Goal: Task Accomplishment & Management: Use online tool/utility

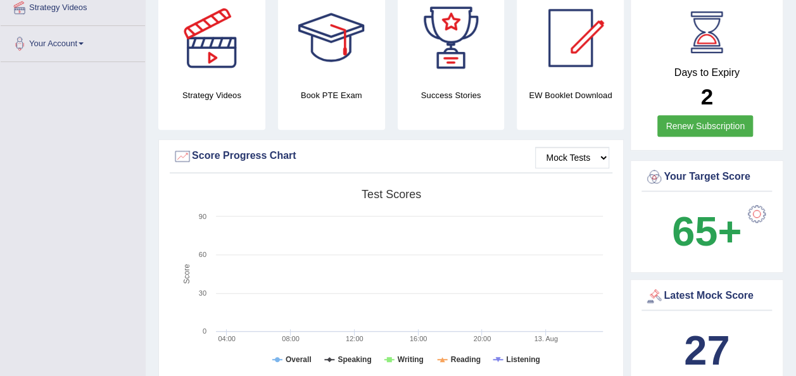
scroll to position [253, 0]
click at [699, 115] on link "Renew Subscription" at bounding box center [705, 126] width 96 height 22
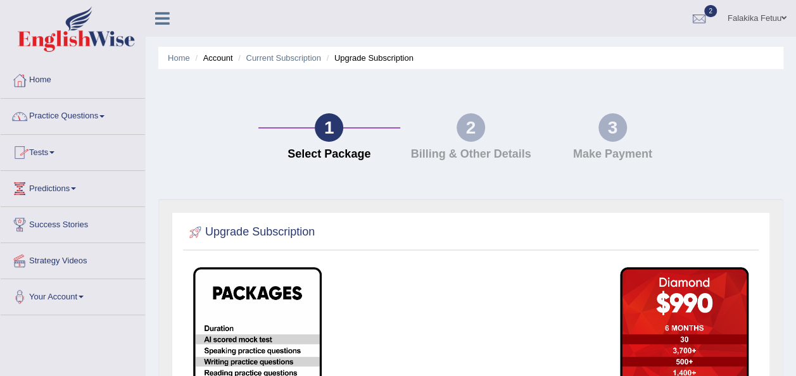
click at [54, 151] on span at bounding box center [51, 152] width 5 height 3
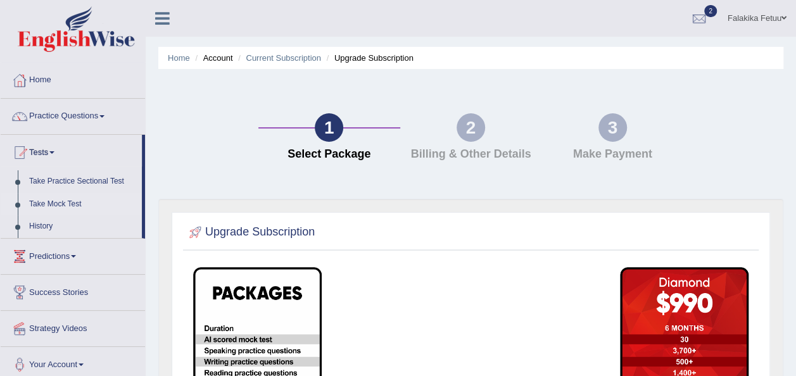
click at [56, 209] on link "Take Mock Test" at bounding box center [82, 204] width 118 height 23
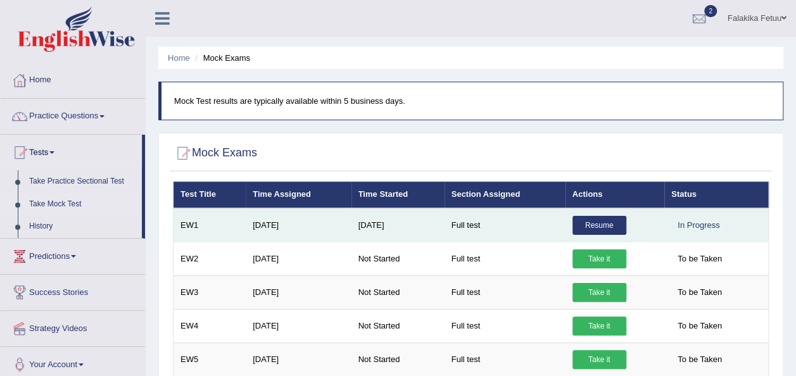
click at [597, 228] on link "Resume" at bounding box center [600, 225] width 54 height 19
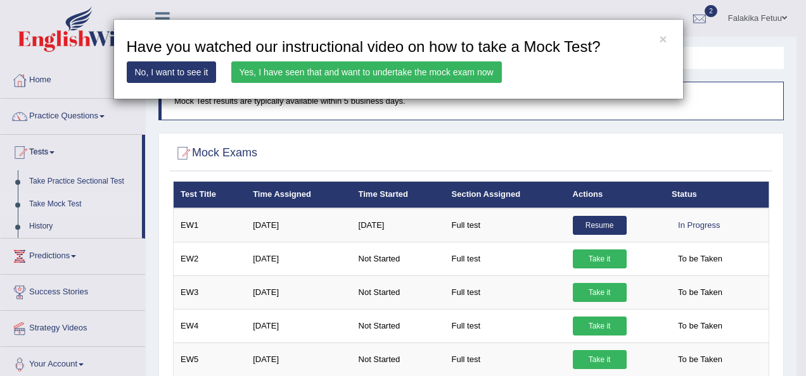
click at [392, 78] on link "Yes, I have seen that and want to undertake the mock exam now" at bounding box center [366, 72] width 270 height 22
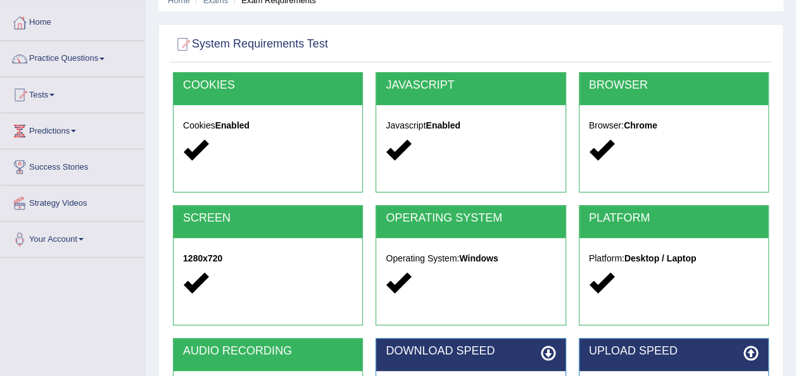
scroll to position [253, 0]
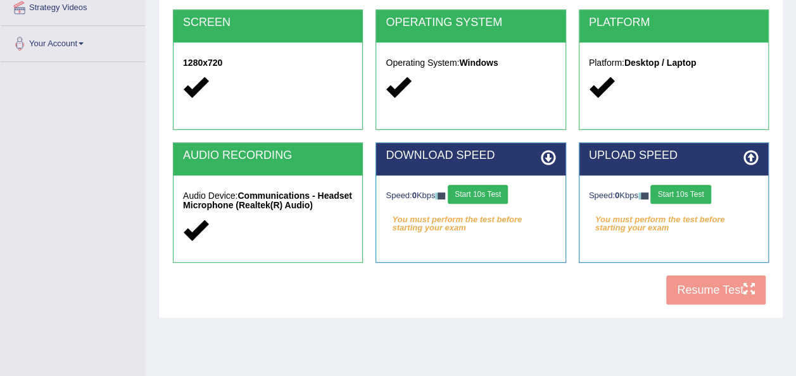
click at [479, 194] on button "Start 10s Test" at bounding box center [478, 194] width 60 height 19
click at [685, 199] on button "Start 10s Test" at bounding box center [680, 194] width 60 height 19
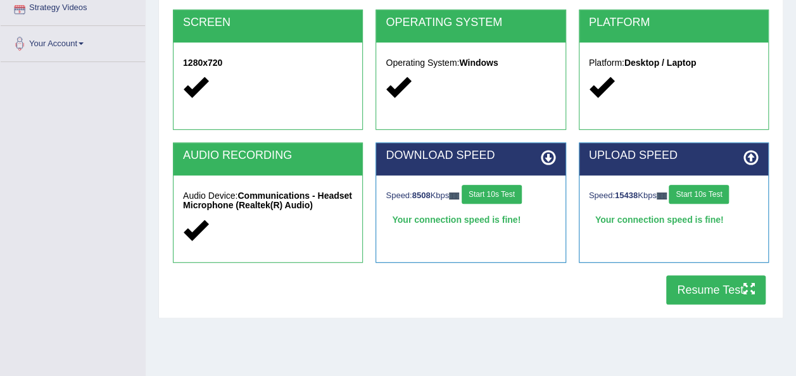
scroll to position [0, 0]
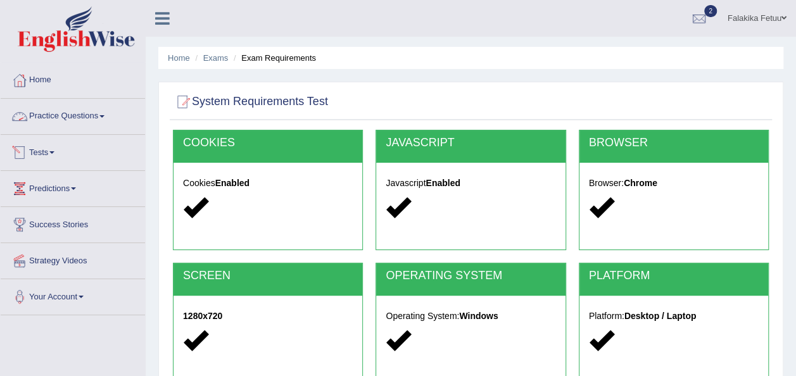
click at [67, 114] on link "Practice Questions" at bounding box center [73, 115] width 144 height 32
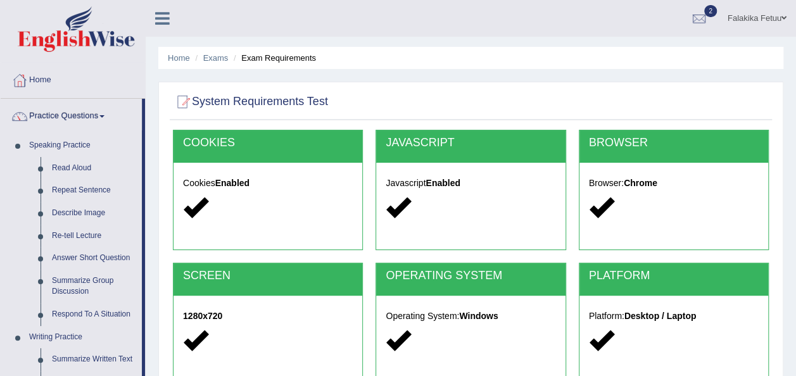
click at [89, 115] on link "Practice Questions" at bounding box center [71, 115] width 141 height 32
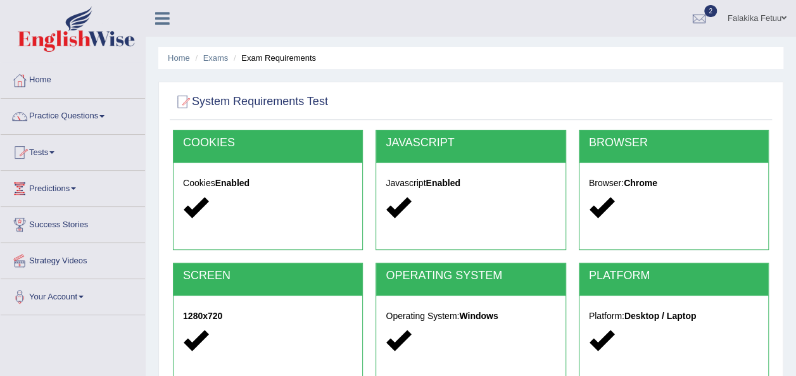
click at [52, 149] on link "Tests" at bounding box center [73, 151] width 144 height 32
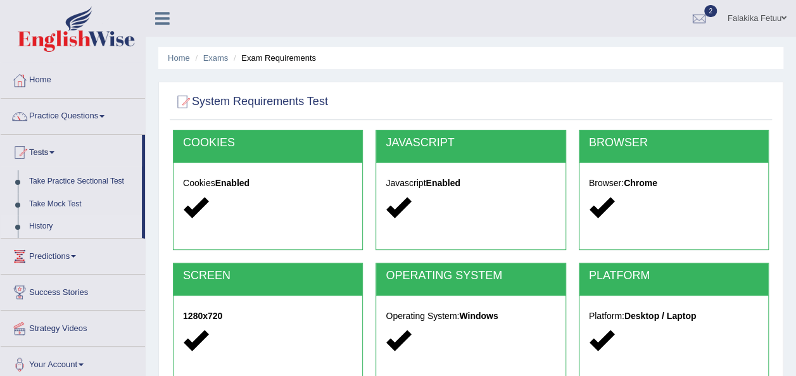
click at [38, 222] on link "History" at bounding box center [82, 226] width 118 height 23
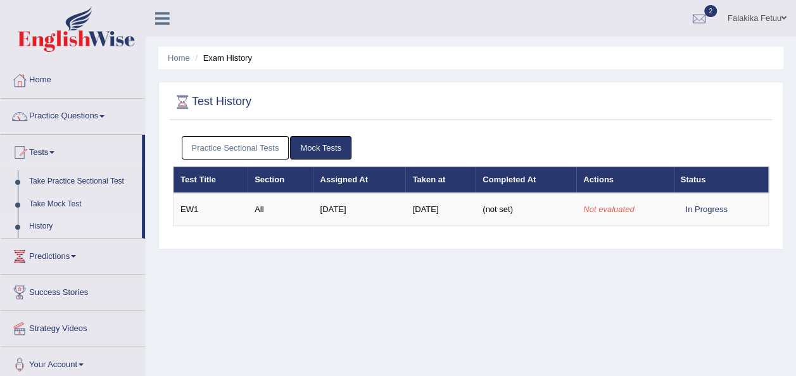
click at [231, 148] on link "Practice Sectional Tests" at bounding box center [236, 147] width 108 height 23
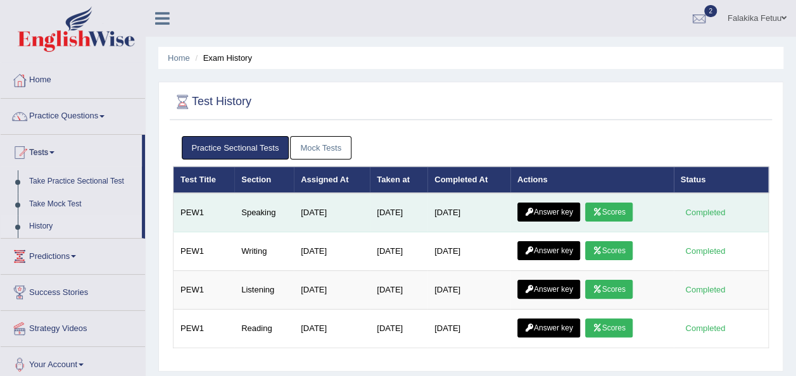
click at [599, 208] on icon at bounding box center [596, 212] width 9 height 8
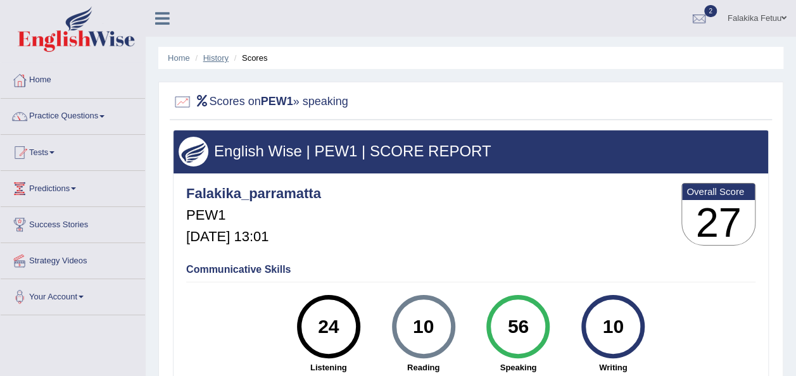
click at [222, 56] on link "History" at bounding box center [215, 57] width 25 height 9
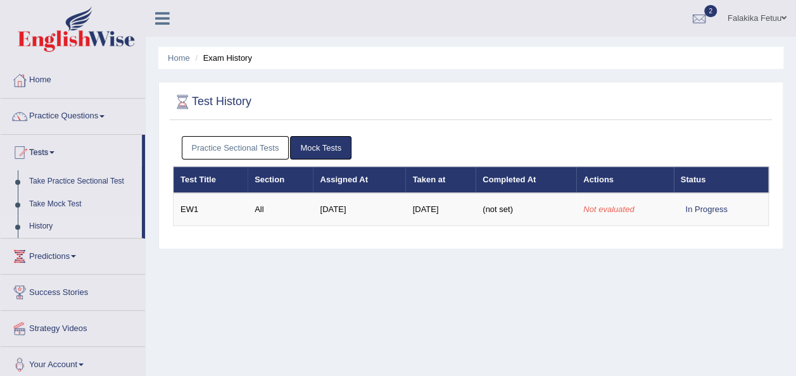
click at [246, 146] on link "Practice Sectional Tests" at bounding box center [236, 147] width 108 height 23
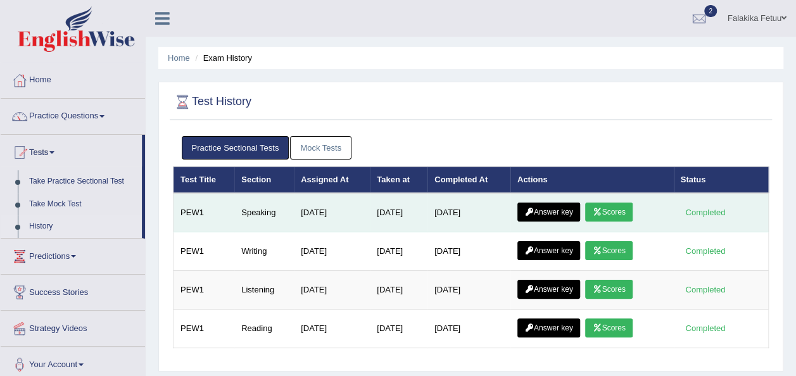
click at [611, 210] on link "Scores" at bounding box center [608, 212] width 47 height 19
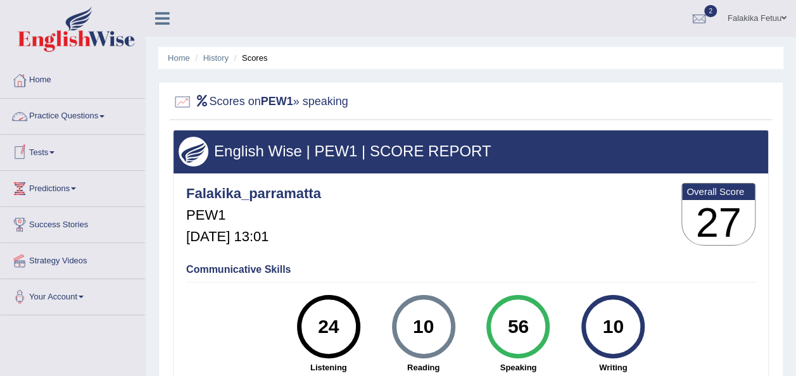
click at [39, 149] on link "Tests" at bounding box center [73, 151] width 144 height 32
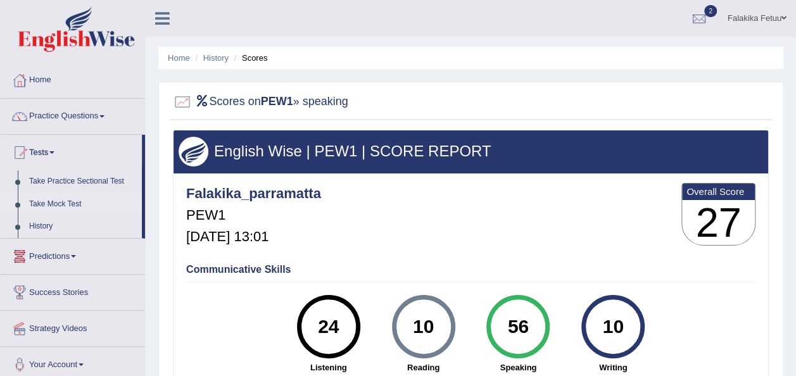
click at [67, 204] on link "Take Mock Test" at bounding box center [82, 204] width 118 height 23
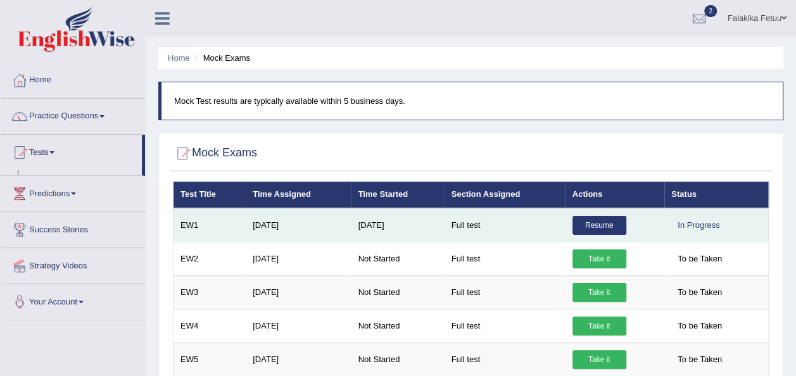
click at [607, 222] on link "Resume" at bounding box center [600, 225] width 54 height 19
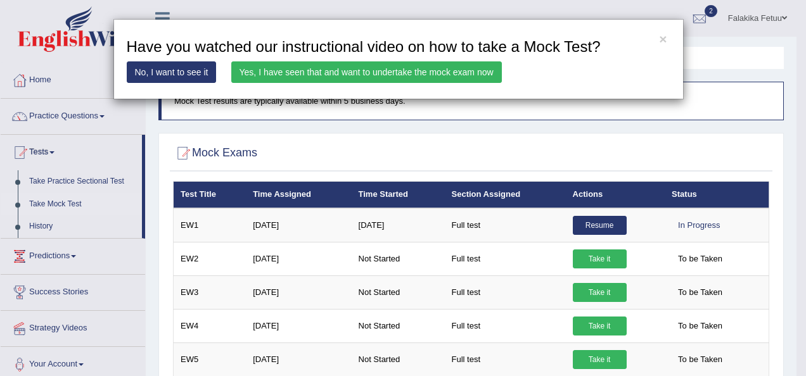
click at [459, 69] on link "Yes, I have seen that and want to undertake the mock exam now" at bounding box center [366, 72] width 270 height 22
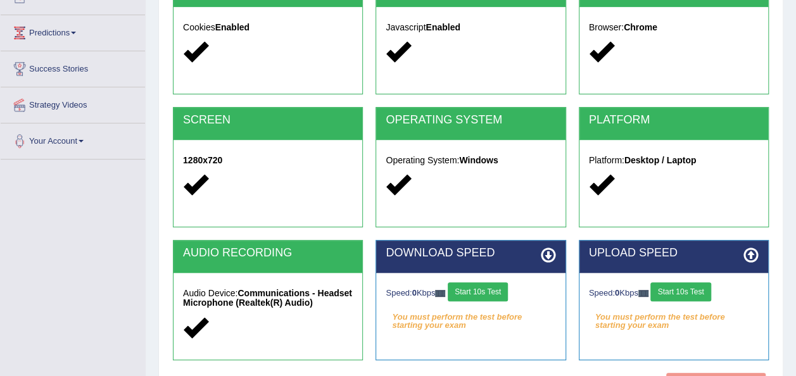
scroll to position [289, 0]
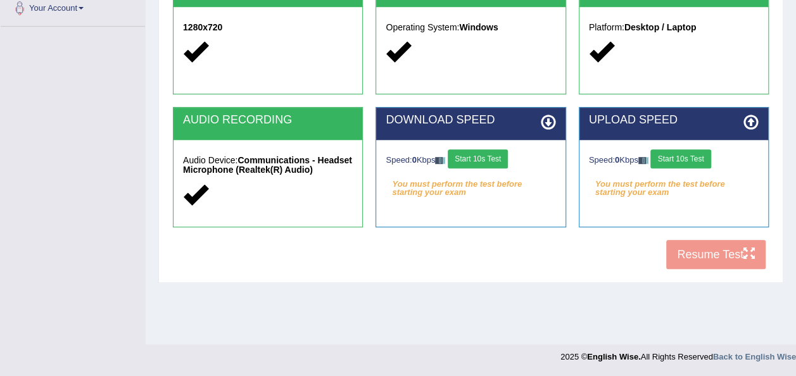
click at [474, 159] on button "Start 10s Test" at bounding box center [478, 158] width 60 height 19
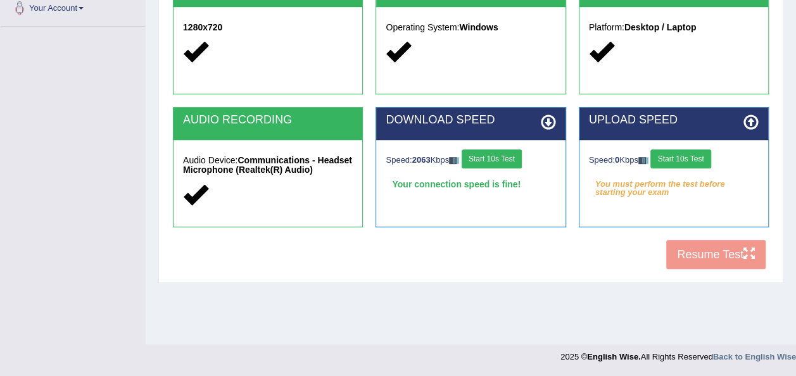
click at [684, 153] on button "Start 10s Test" at bounding box center [680, 158] width 60 height 19
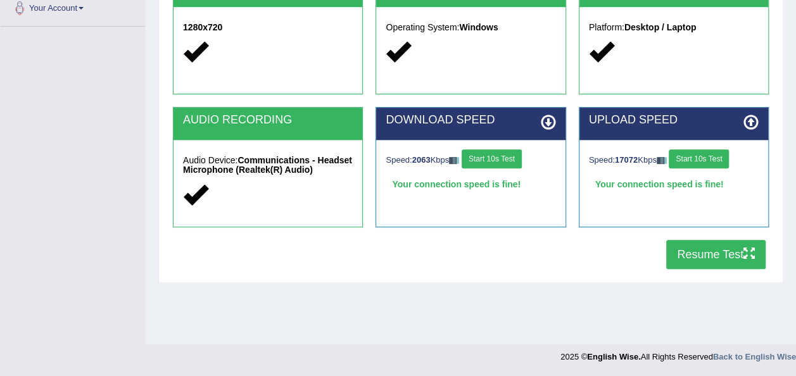
click at [735, 255] on button "Resume Test" at bounding box center [715, 254] width 99 height 29
